Goal: Information Seeking & Learning: Learn about a topic

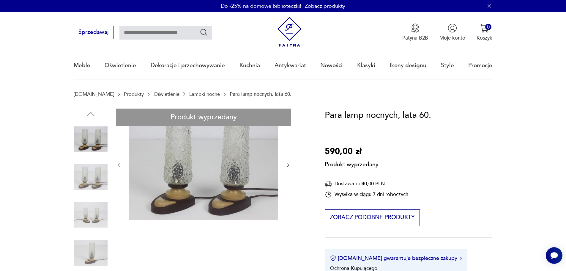
drag, startPoint x: 91, startPoint y: 179, endPoint x: 108, endPoint y: 180, distance: 16.7
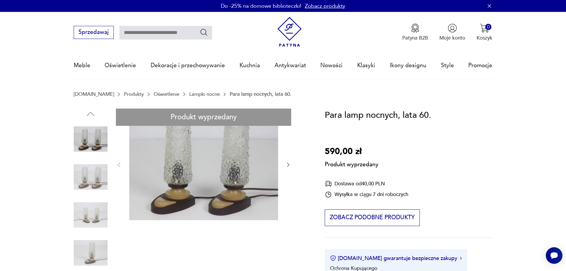
drag, startPoint x: 96, startPoint y: 184, endPoint x: 95, endPoint y: 180, distance: 4.6
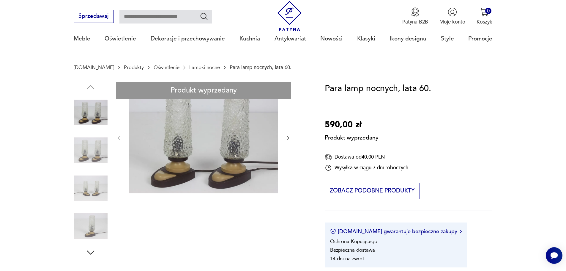
scroll to position [89, 0]
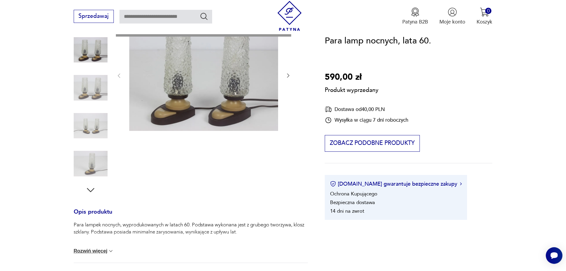
click at [85, 187] on div "Produkt wyprzedany Opis produktu Para lampek nocnych, wyprodukowanych w latach …" at bounding box center [191, 189] width 234 height 341
click at [85, 190] on div "Produkt wyprzedany Opis produktu Para lampek nocnych, wyprodukowanych w latach …" at bounding box center [191, 189] width 234 height 341
click at [86, 189] on div "Produkt wyprzedany Opis produktu Para lampek nocnych, wyprodukowanych w latach …" at bounding box center [191, 189] width 234 height 341
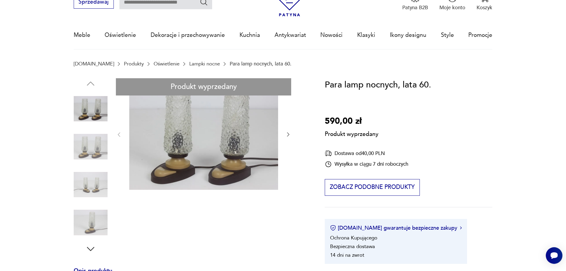
scroll to position [30, 0]
click at [290, 134] on div "Produkt wyprzedany Opis produktu Para lampek nocnych, wyprodukowanych w latach …" at bounding box center [191, 249] width 234 height 341
click at [288, 134] on div "Produkt wyprzedany Opis produktu Para lampek nocnych, wyprodukowanych w latach …" at bounding box center [191, 249] width 234 height 341
drag, startPoint x: 94, startPoint y: 75, endPoint x: 92, endPoint y: 82, distance: 7.1
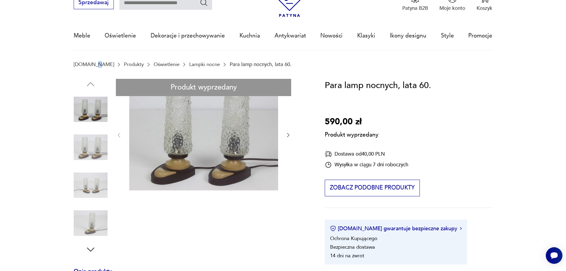
click at [91, 83] on div "Produkt wyprzedany Opis produktu Para lampek nocnych, wyprodukowanych w latach …" at bounding box center [191, 249] width 234 height 341
drag, startPoint x: 91, startPoint y: 83, endPoint x: 90, endPoint y: 89, distance: 6.0
click at [90, 87] on div "Produkt wyprzedany Opis produktu Para lampek nocnych, wyprodukowanych w latach …" at bounding box center [191, 249] width 234 height 341
click at [87, 151] on div "Produkt wyprzedany Opis produktu Para lampek nocnych, wyprodukowanych w latach …" at bounding box center [191, 249] width 234 height 341
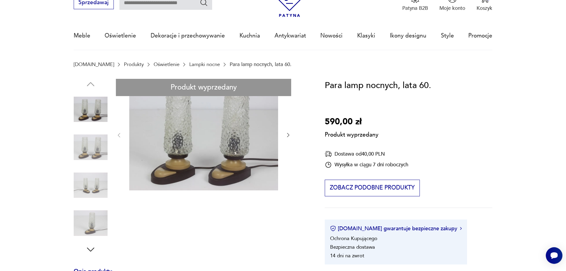
click at [87, 151] on div "Produkt wyprzedany Opis produktu Para lampek nocnych, wyprodukowanych w latach …" at bounding box center [191, 249] width 234 height 341
click at [87, 152] on div "Produkt wyprzedany Opis produktu Para lampek nocnych, wyprodukowanych w latach …" at bounding box center [191, 249] width 234 height 341
click at [98, 193] on div "Produkt wyprzedany Opis produktu Para lampek nocnych, wyprodukowanych w latach …" at bounding box center [191, 249] width 234 height 341
click at [94, 182] on div "Produkt wyprzedany Opis produktu Para lampek nocnych, wyprodukowanych w latach …" at bounding box center [191, 249] width 234 height 341
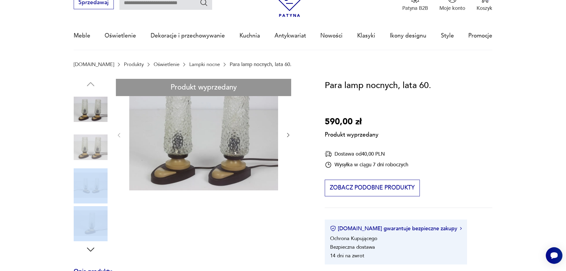
click at [94, 182] on div "Produkt wyprzedany Opis produktu Para lampek nocnych, wyprodukowanych w latach …" at bounding box center [191, 249] width 234 height 341
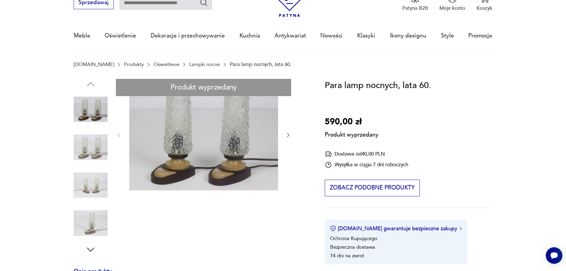
click at [89, 173] on div "Produkt wyprzedany Opis produktu Para lampek nocnych, wyprodukowanych w latach …" at bounding box center [191, 249] width 234 height 341
